Goal: Find specific page/section: Find specific page/section

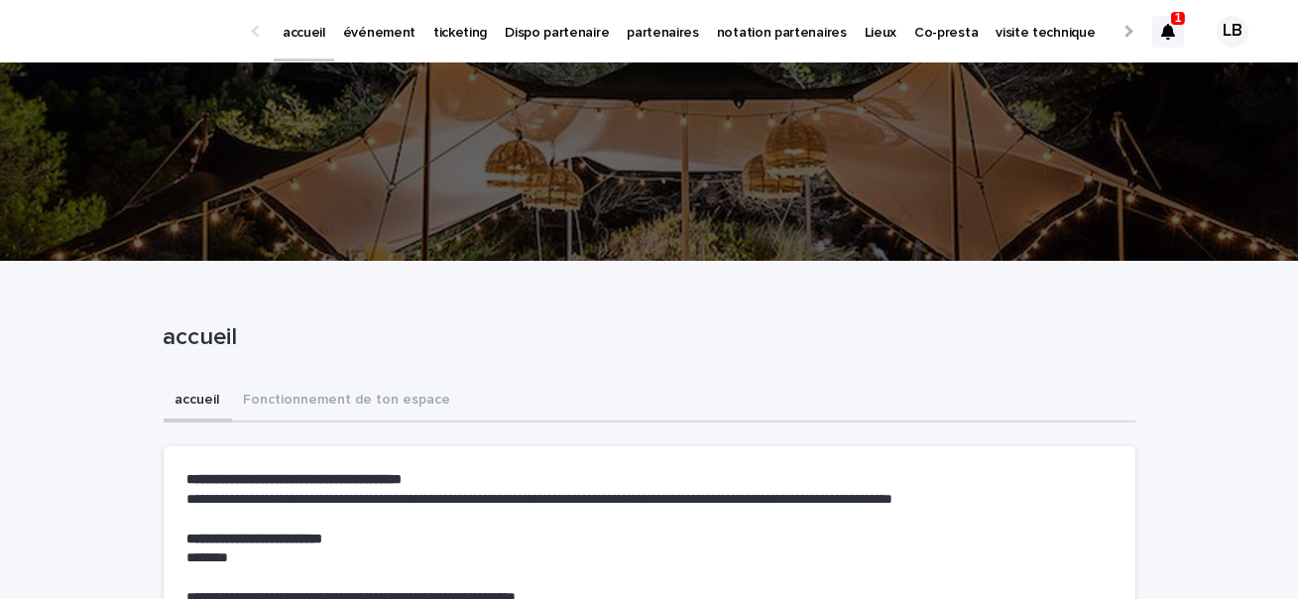
click at [1165, 28] on icon at bounding box center [1168, 32] width 14 height 16
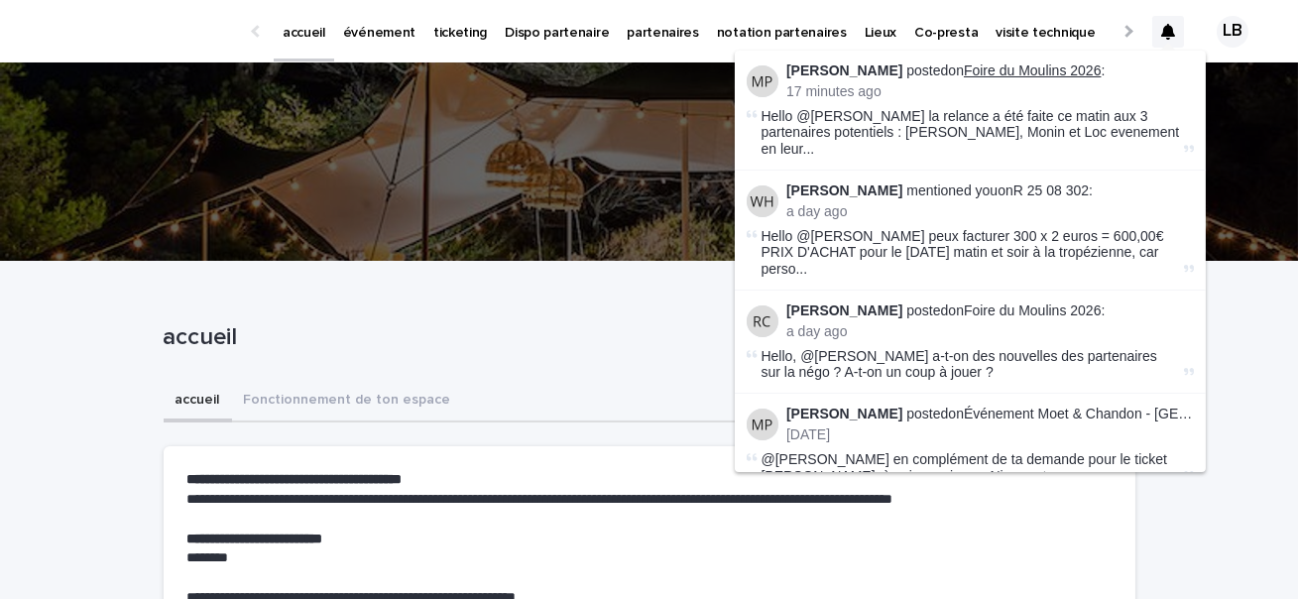
click at [1061, 65] on link "Foire du Moulins 2026" at bounding box center [1033, 70] width 138 height 16
